Goal: Information Seeking & Learning: Learn about a topic

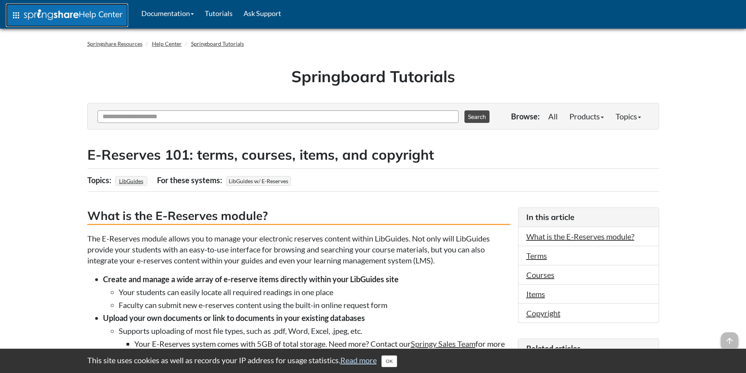
click at [87, 8] on link "apps Help Center" at bounding box center [67, 15] width 122 height 23
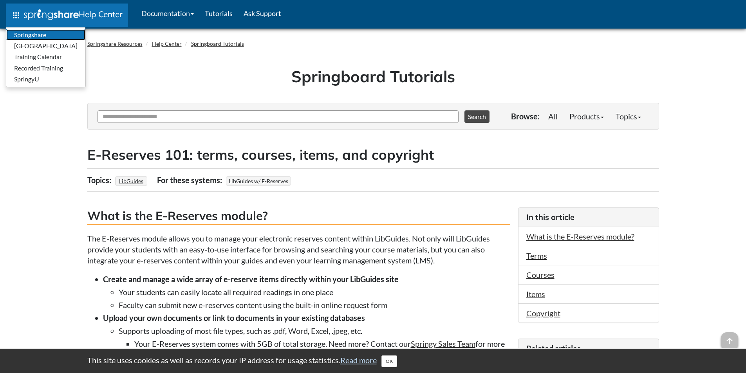
click at [47, 34] on link "Springshare" at bounding box center [45, 34] width 79 height 11
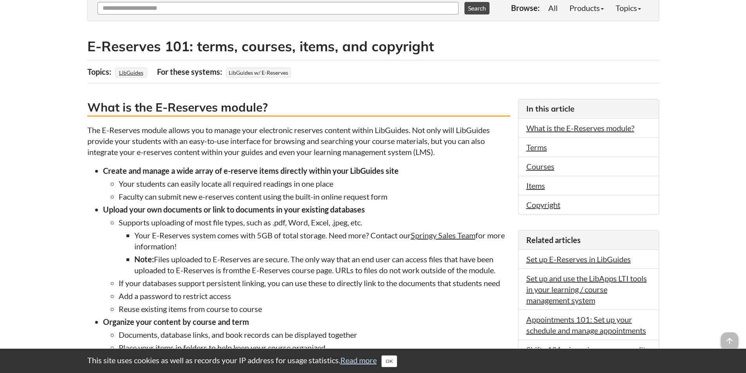
scroll to position [117, 0]
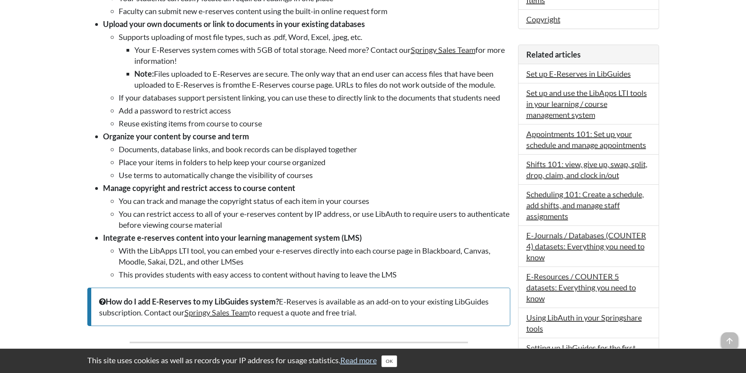
scroll to position [352, 0]
